Goal: Use online tool/utility: Utilize a website feature to perform a specific function

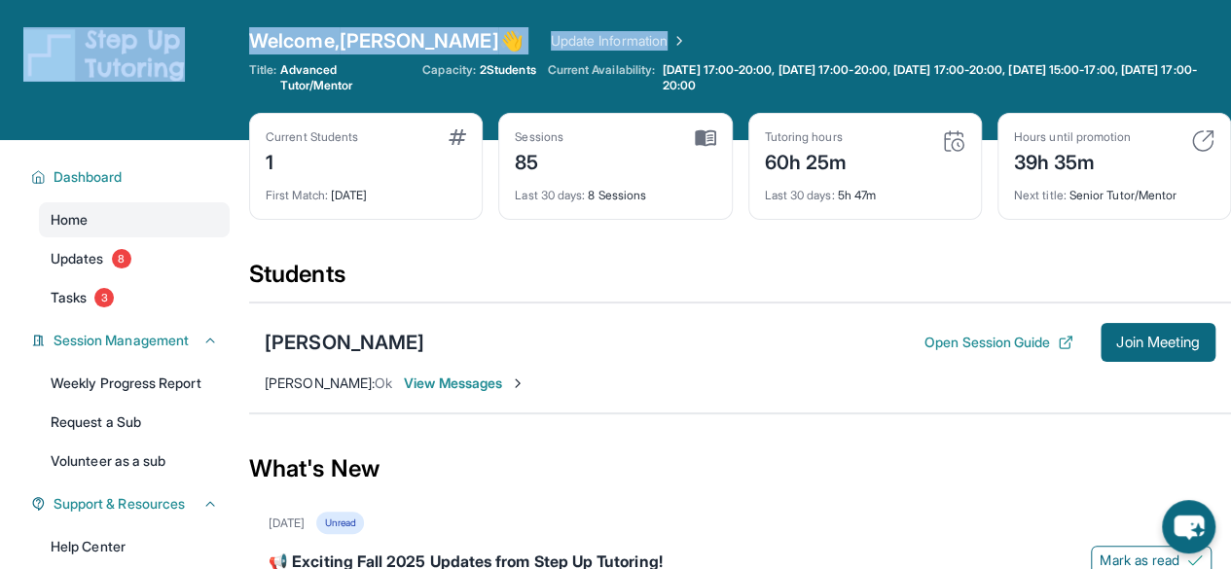
drag, startPoint x: 0, startPoint y: 0, endPoint x: 160, endPoint y: -85, distance: 180.6
click at [160, 0] on html "Open sidebar Welcome, [PERSON_NAME] 👋 Update Information Title: Advanced Tutor/…" at bounding box center [615, 391] width 1231 height 783
click at [1113, 353] on button "Join Meeting" at bounding box center [1157, 342] width 115 height 39
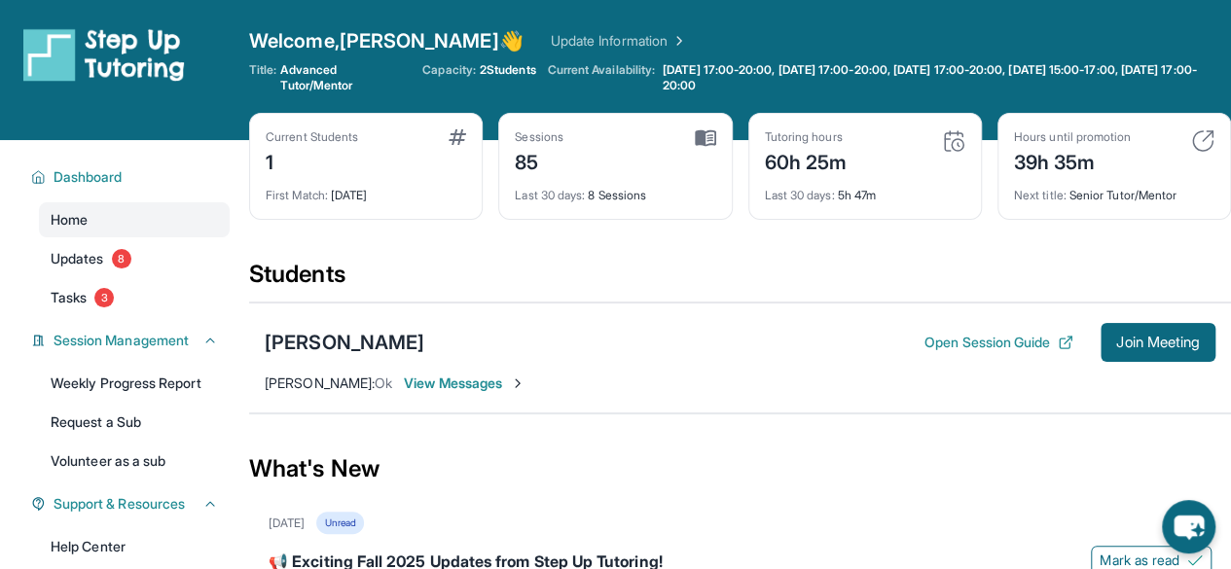
click at [1150, 363] on div "[PERSON_NAME] Open Session Guide Join Meeting [PERSON_NAME] : Ok View Messages" at bounding box center [740, 358] width 982 height 111
click at [1150, 347] on span "Join Meeting" at bounding box center [1158, 343] width 84 height 12
